Goal: Navigation & Orientation: Find specific page/section

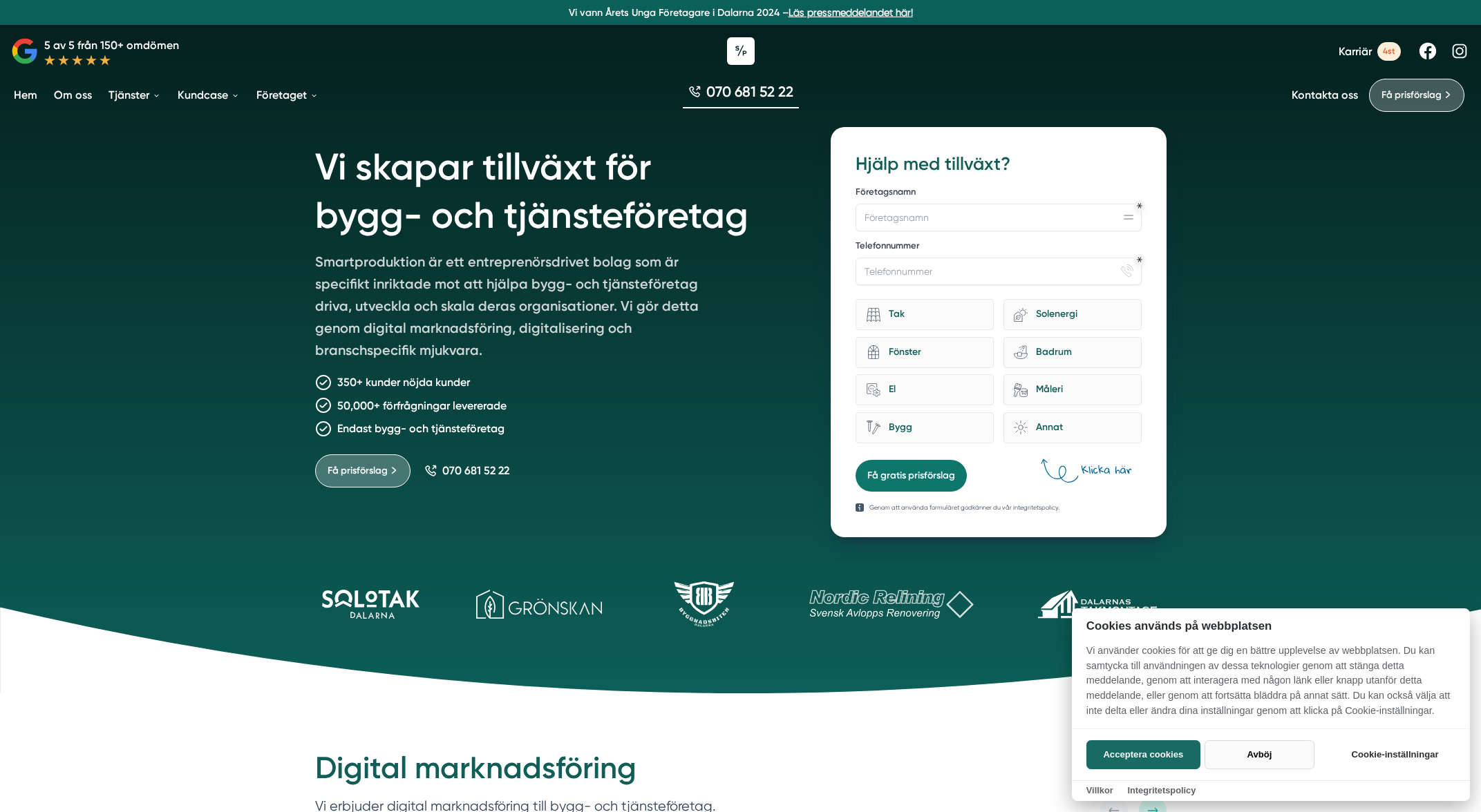
click at [1268, 753] on button "Avböj" at bounding box center [1258, 755] width 110 height 29
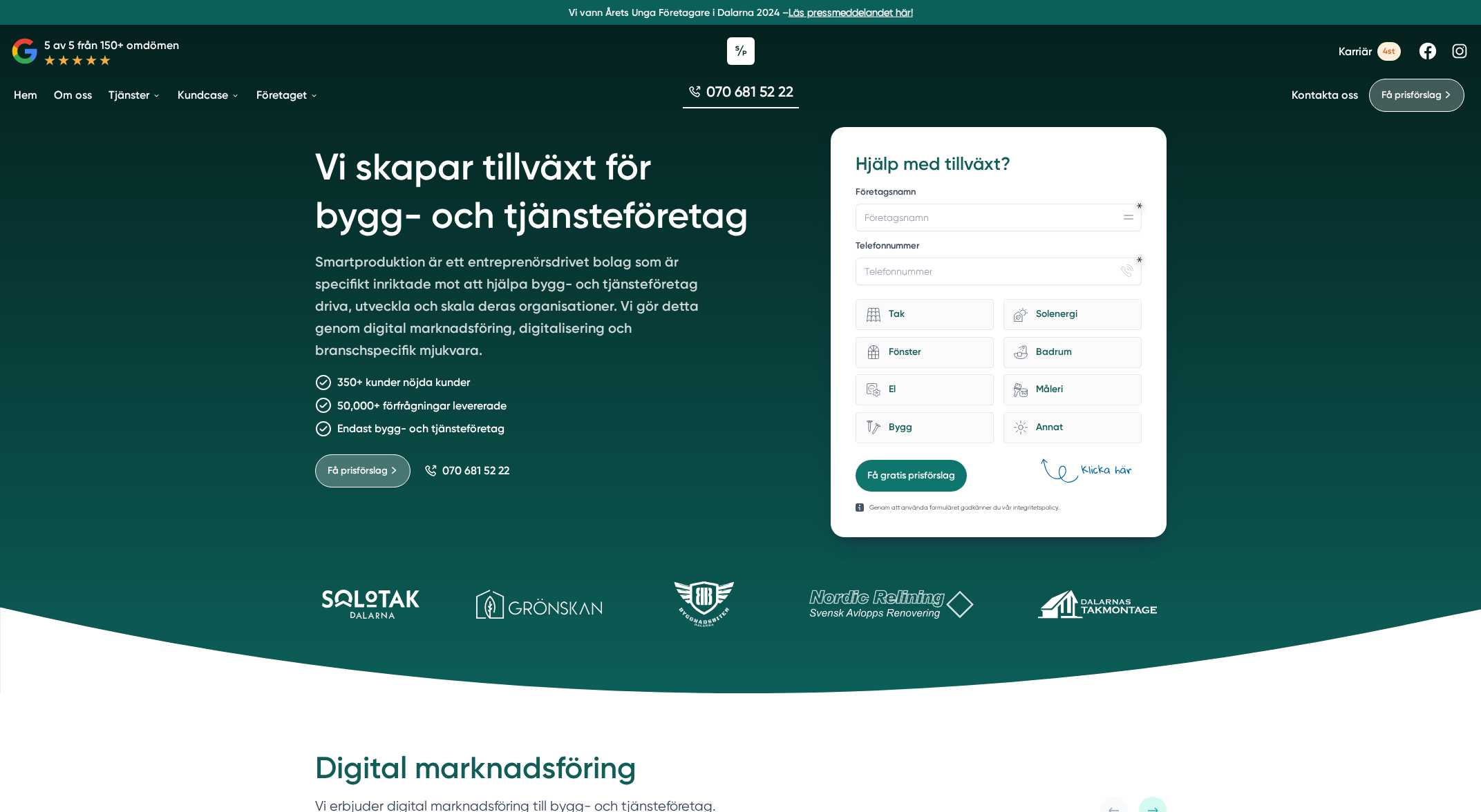
click at [1419, 377] on div "Vi skapar tillväxt för bygg- och tjänsteföretag Smartproduktion är ett entrepre…" at bounding box center [740, 347] width 1481 height 694
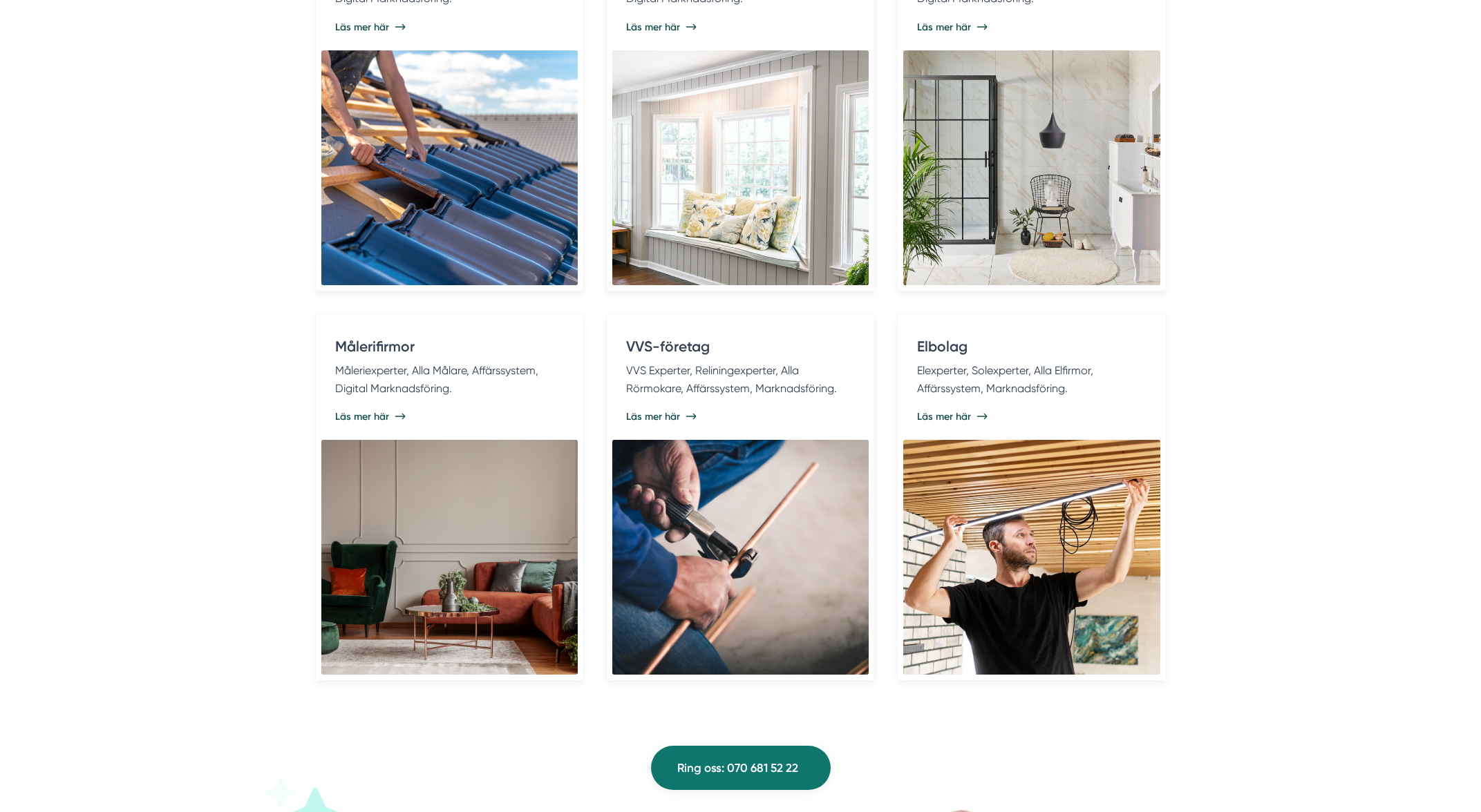
scroll to position [3970, 0]
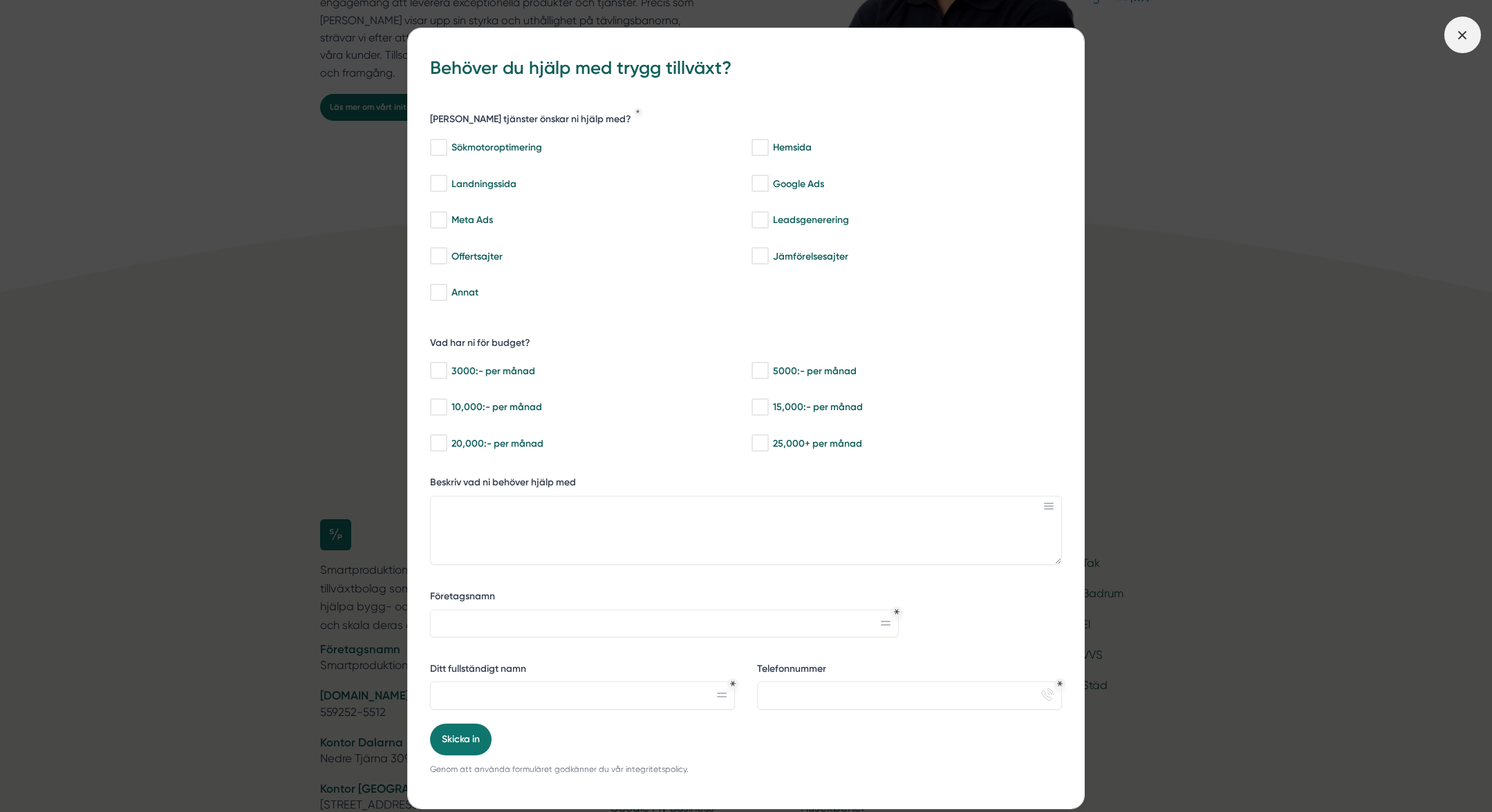
click at [1466, 32] on icon at bounding box center [1462, 35] width 16 height 16
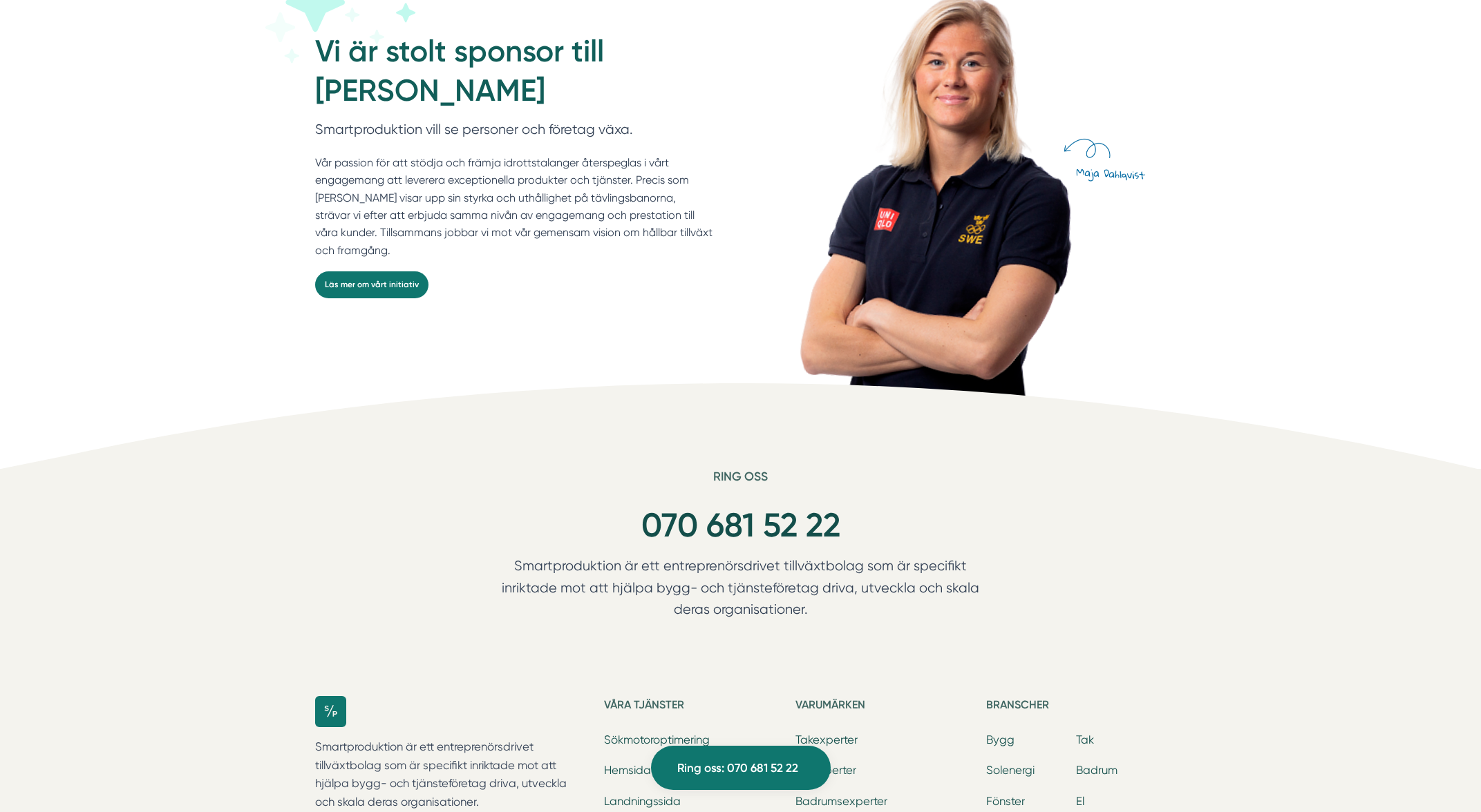
scroll to position [4469, 0]
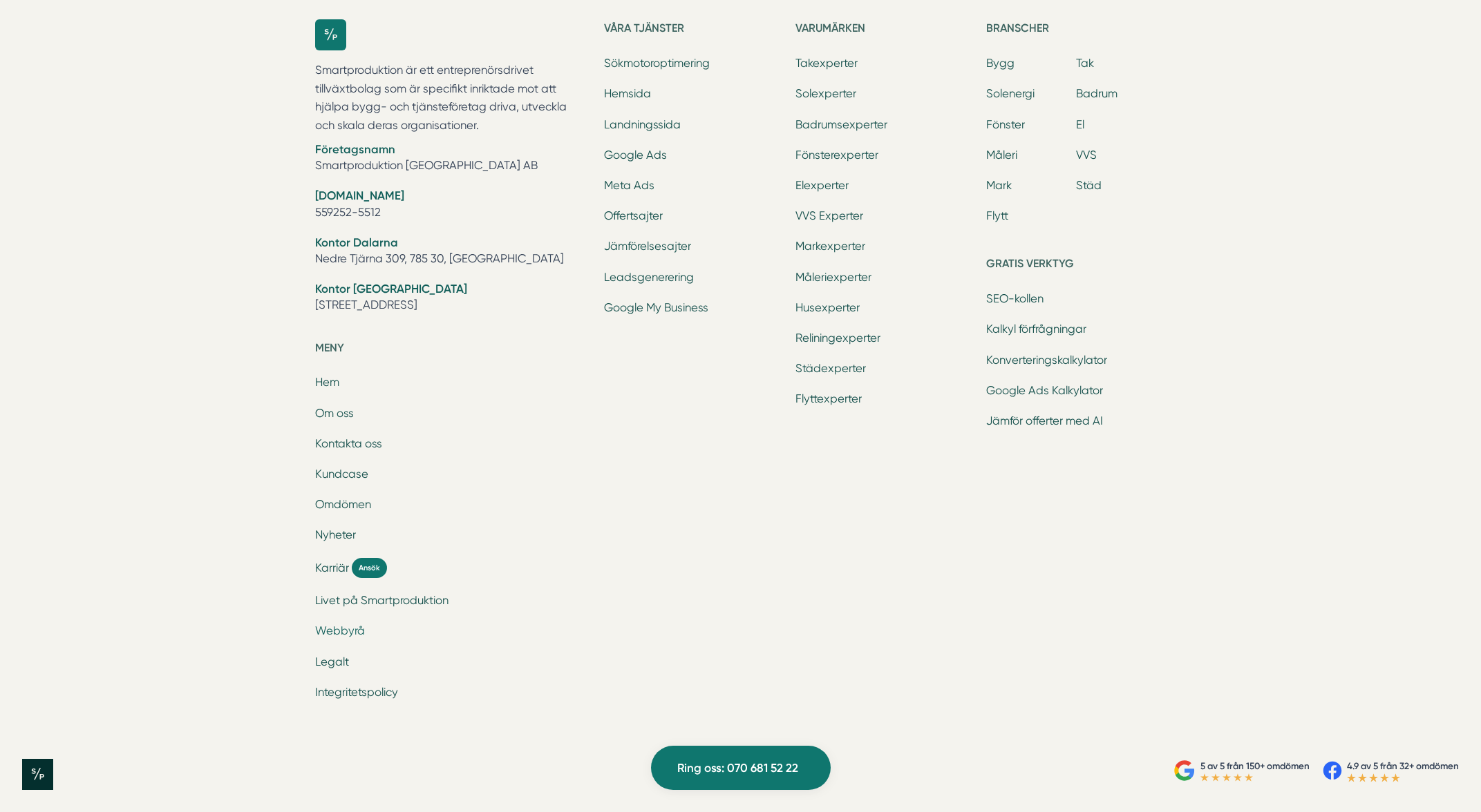
click at [343, 628] on link "Webbyrå" at bounding box center [340, 631] width 50 height 13
